Goal: Task Accomplishment & Management: Manage account settings

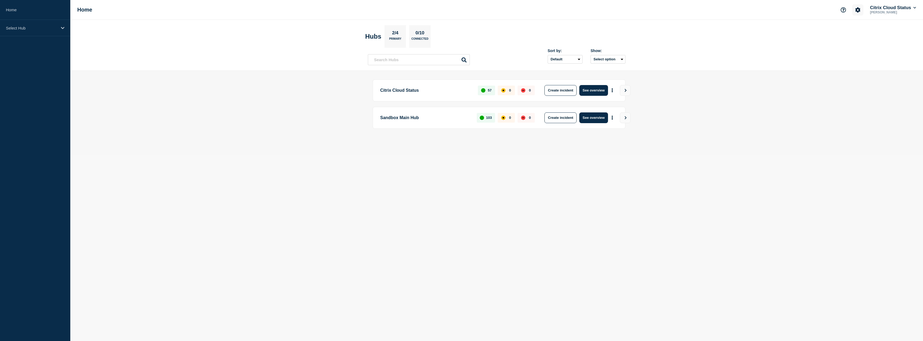
click at [856, 14] on button "Account settings" at bounding box center [858, 9] width 11 height 11
click at [854, 31] on link "Team Members" at bounding box center [859, 32] width 28 height 5
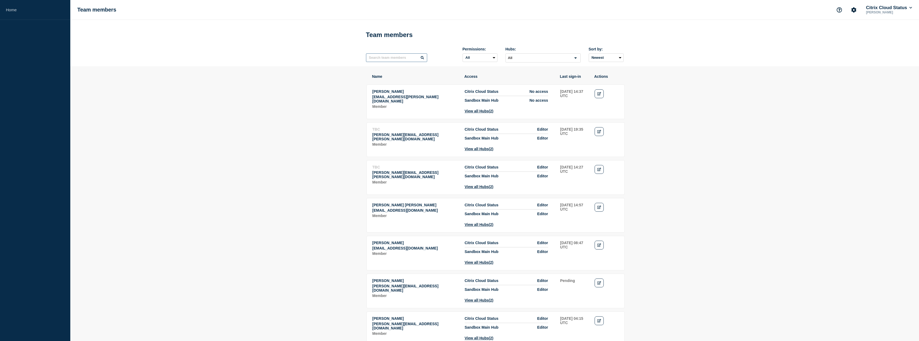
click at [380, 57] on input "text" at bounding box center [396, 57] width 61 height 9
click at [598, 96] on icon "Edit" at bounding box center [600, 93] width 4 height 3
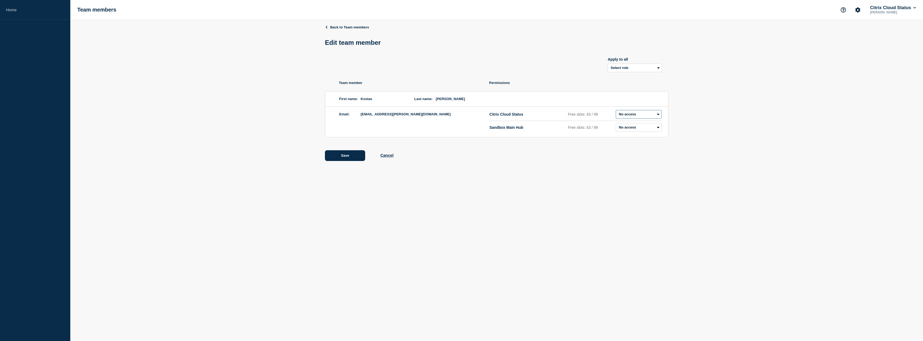
click at [626, 111] on select "Admin Manager Editor R/O No access" at bounding box center [639, 114] width 46 height 9
click at [628, 114] on select "Admin Manager Editor R/O No access" at bounding box center [639, 114] width 46 height 9
select select "2"
click at [616, 111] on select "Admin Manager Editor R/O No access" at bounding box center [639, 114] width 46 height 9
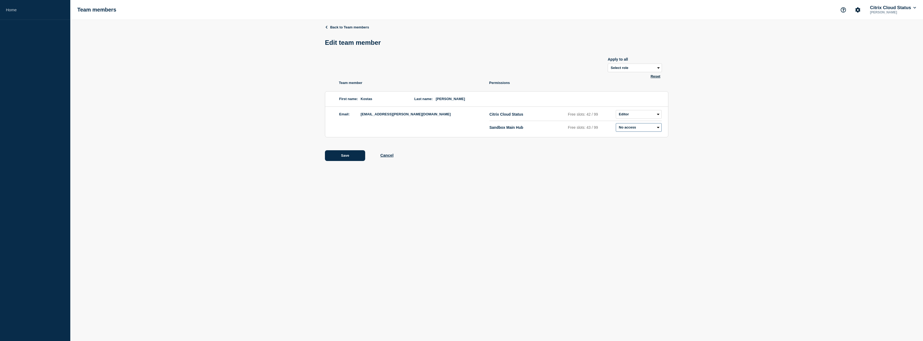
click at [631, 130] on select "Admin Manager Editor R/O No access" at bounding box center [639, 127] width 46 height 9
select select "2"
click at [616, 124] on select "Admin Manager Editor R/O No access" at bounding box center [639, 127] width 46 height 9
click at [342, 156] on button "Save" at bounding box center [345, 155] width 40 height 11
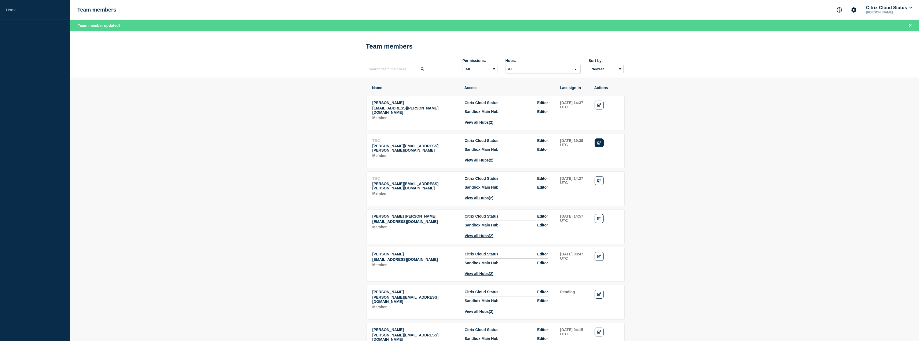
click at [595, 147] on link "Edit" at bounding box center [599, 143] width 9 height 9
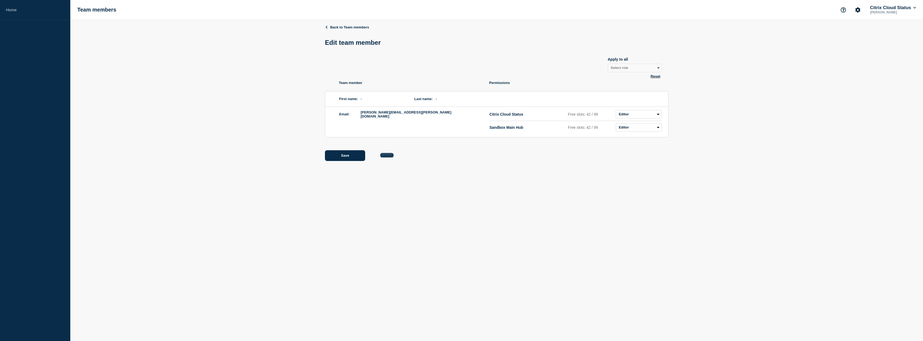
click at [388, 156] on button "Cancel" at bounding box center [386, 155] width 13 height 5
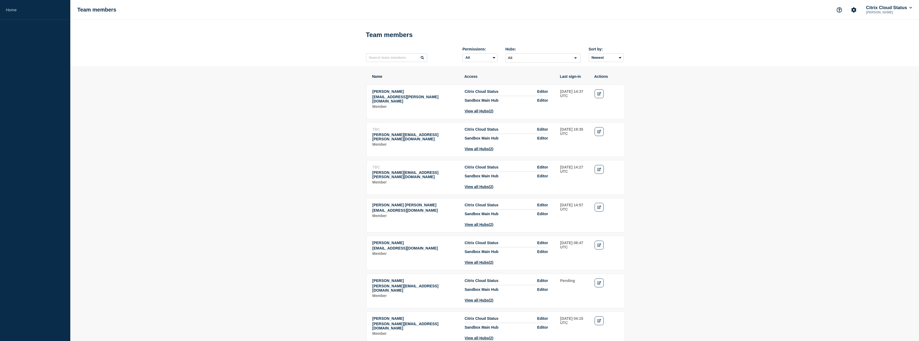
click at [612, 136] on td "Actions: Edit" at bounding box center [607, 139] width 25 height 24
click at [387, 59] on input "text" at bounding box center [396, 57] width 61 height 9
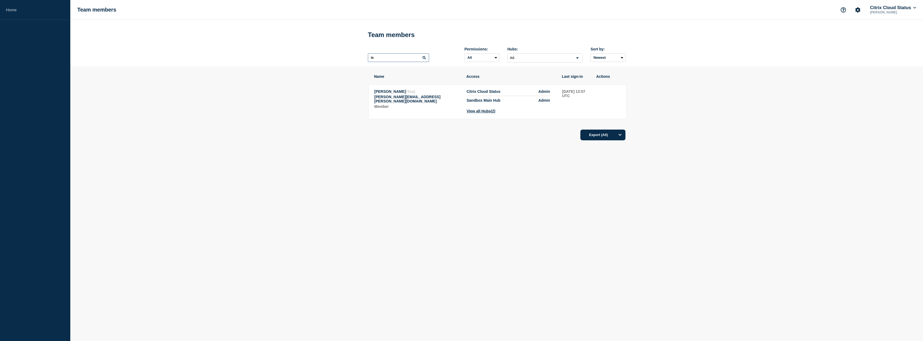
type input "i"
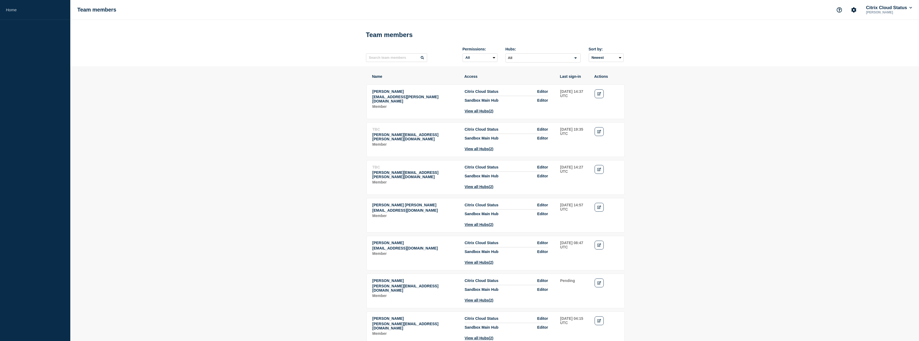
click at [402, 140] on p "[PERSON_NAME][EMAIL_ADDRESS][PERSON_NAME][DOMAIN_NAME]" at bounding box center [416, 137] width 86 height 9
